Goal: Find specific fact: Find specific fact

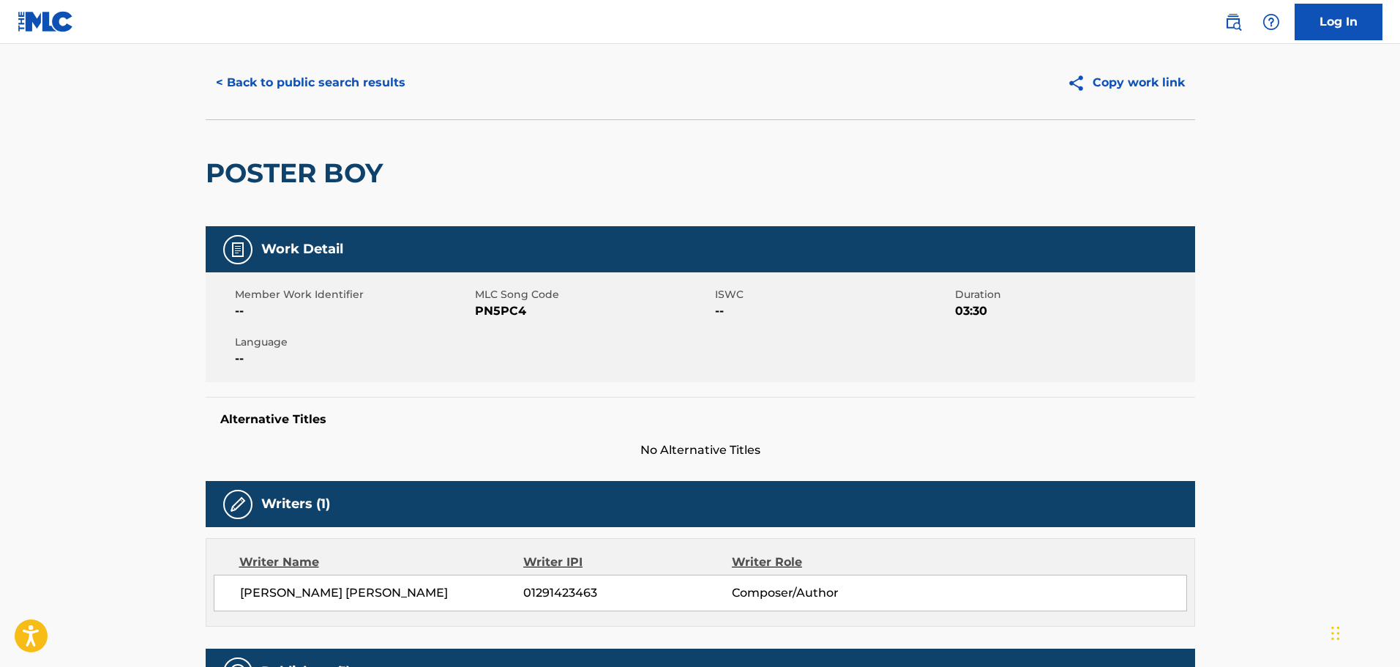
scroll to position [24, 0]
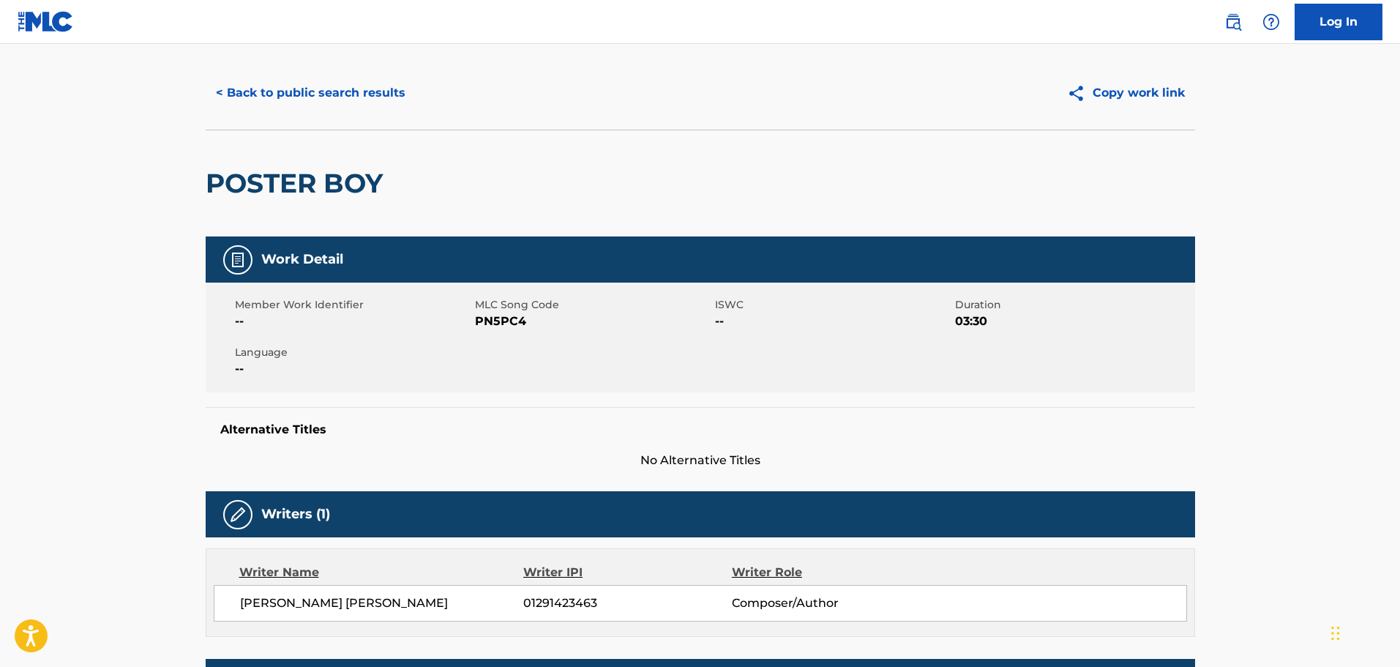
click at [274, 94] on button "< Back to public search results" at bounding box center [311, 93] width 210 height 37
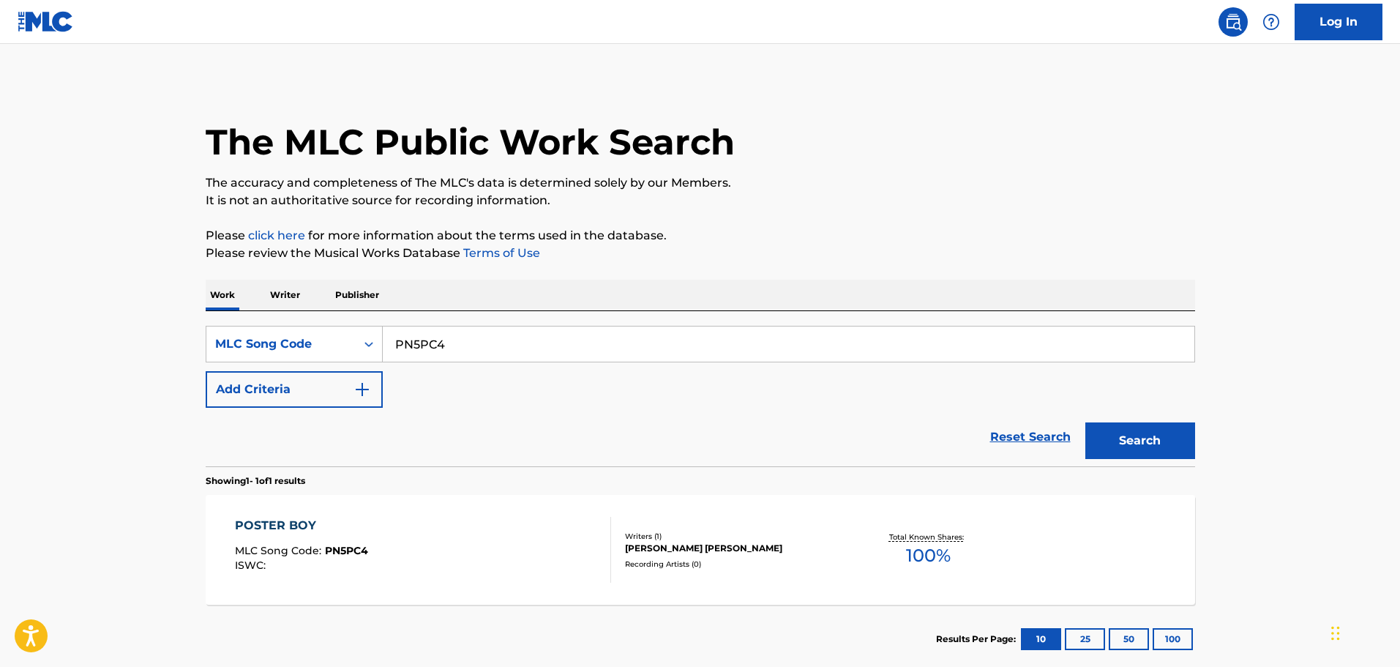
click at [443, 335] on input "PN5PC4" at bounding box center [788, 343] width 811 height 35
drag, startPoint x: 443, startPoint y: 335, endPoint x: 621, endPoint y: 362, distance: 180.6
click at [443, 336] on input "PN5PC4" at bounding box center [788, 343] width 811 height 35
paste input "Z4183V"
type input "Z4183V"
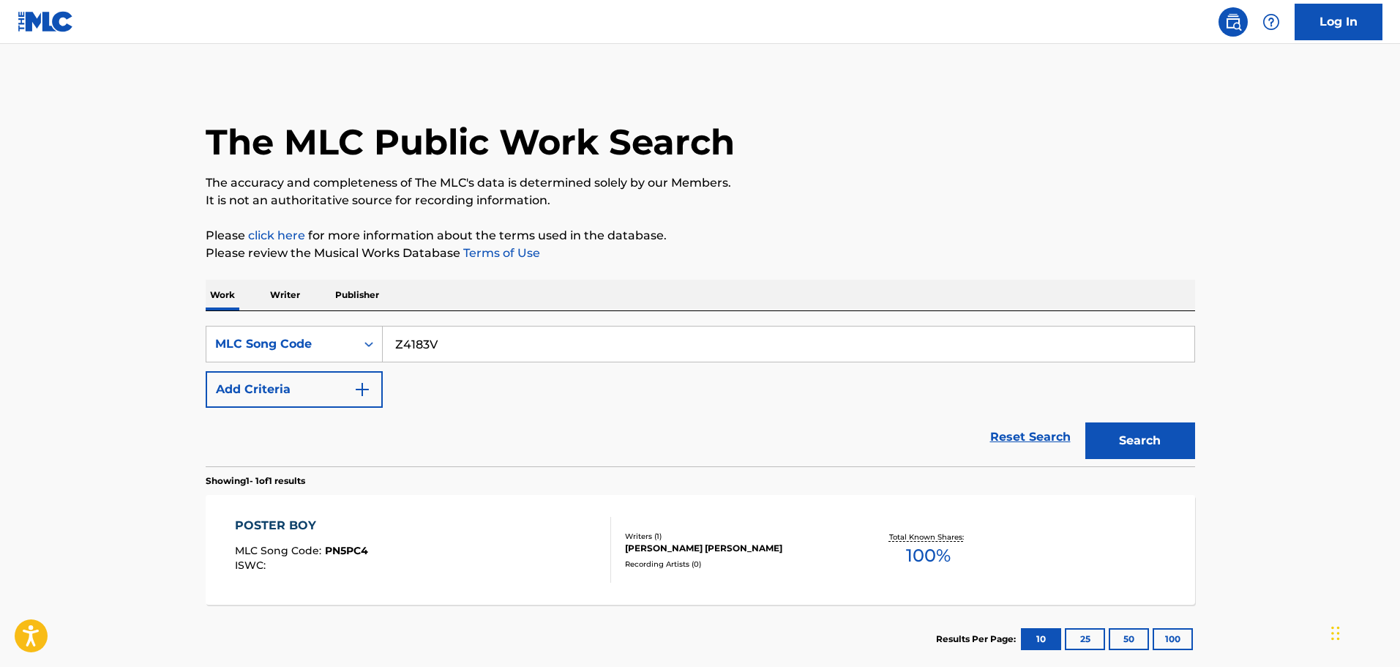
click at [1111, 423] on button "Search" at bounding box center [1140, 440] width 110 height 37
click at [424, 541] on div "SUNSHINE MLC Song Code : Z4183V ISWC :" at bounding box center [423, 550] width 376 height 66
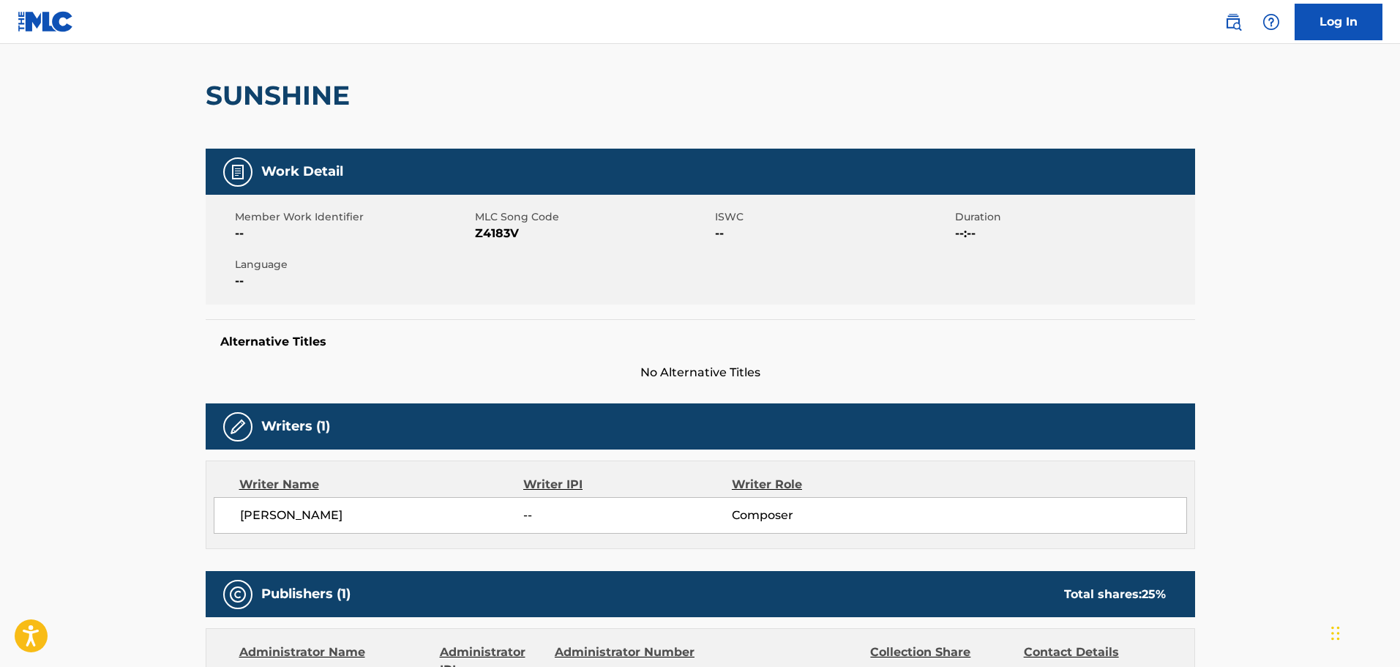
scroll to position [31, 0]
